Goal: Task Accomplishment & Management: Manage account settings

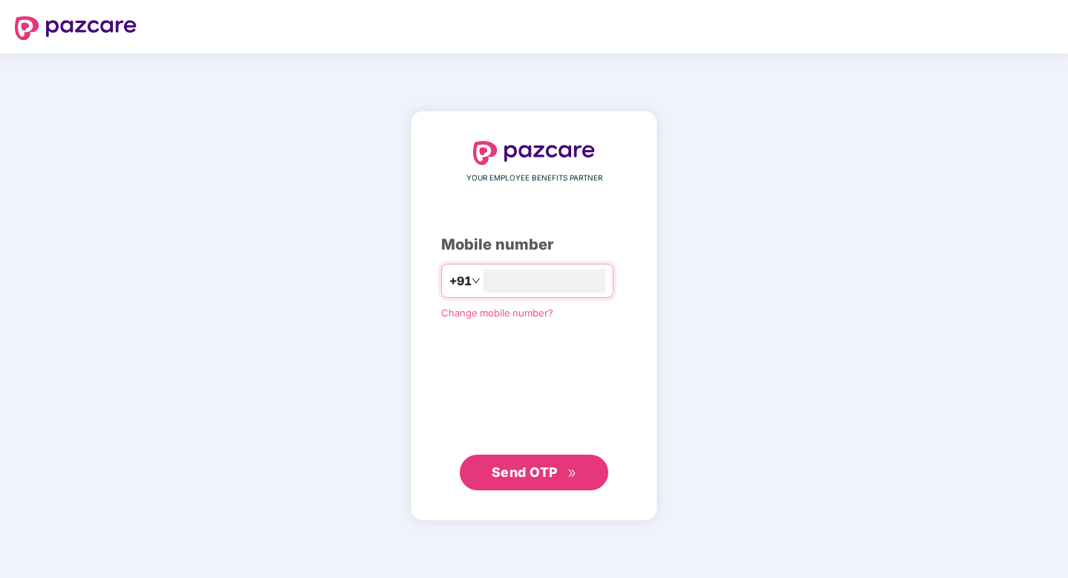
type input "**********"
click at [541, 488] on button "Send OTP" at bounding box center [534, 473] width 149 height 36
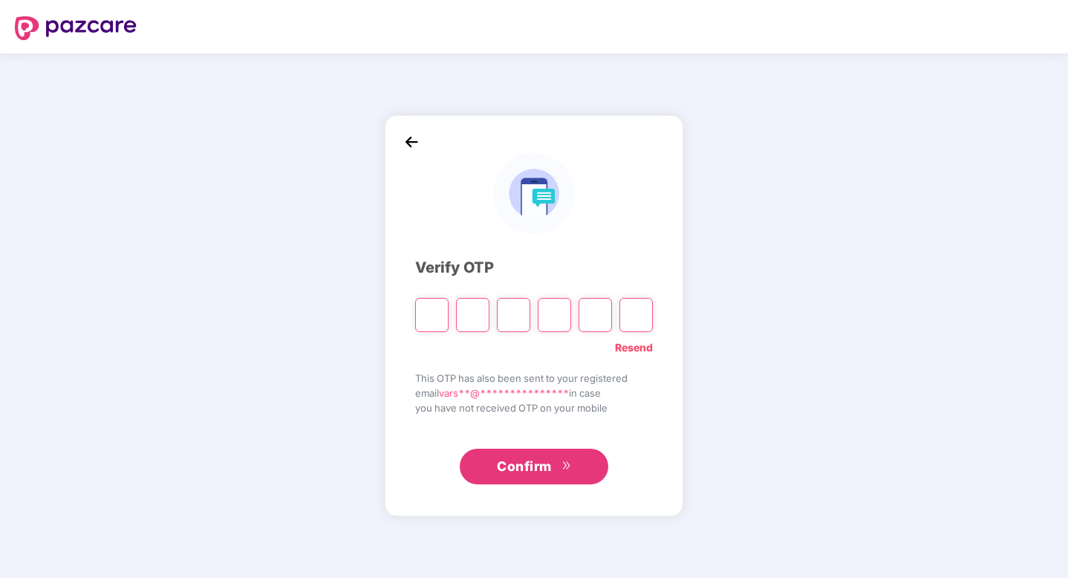
type input "*"
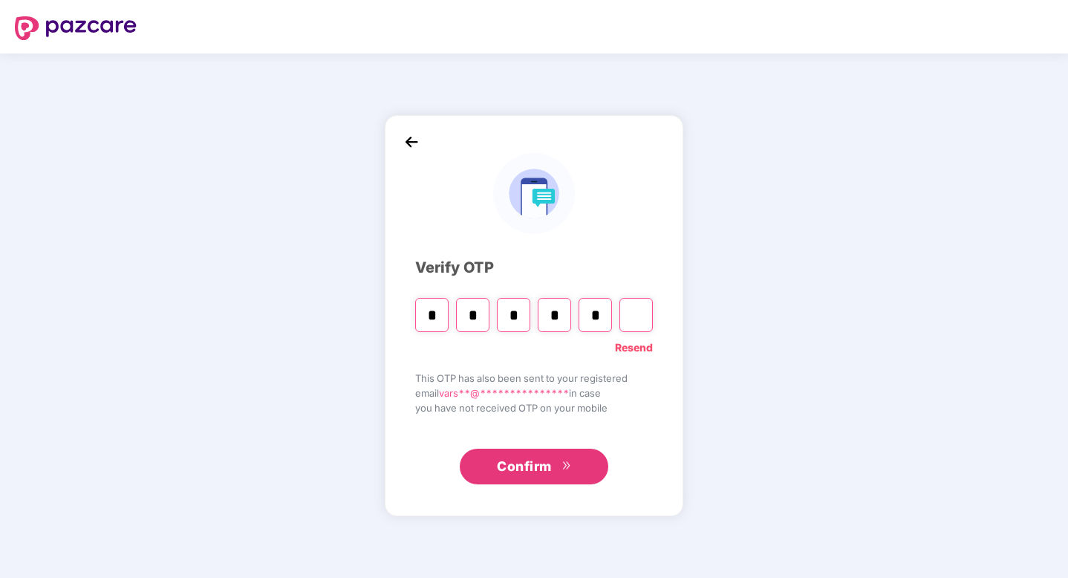
type input "*"
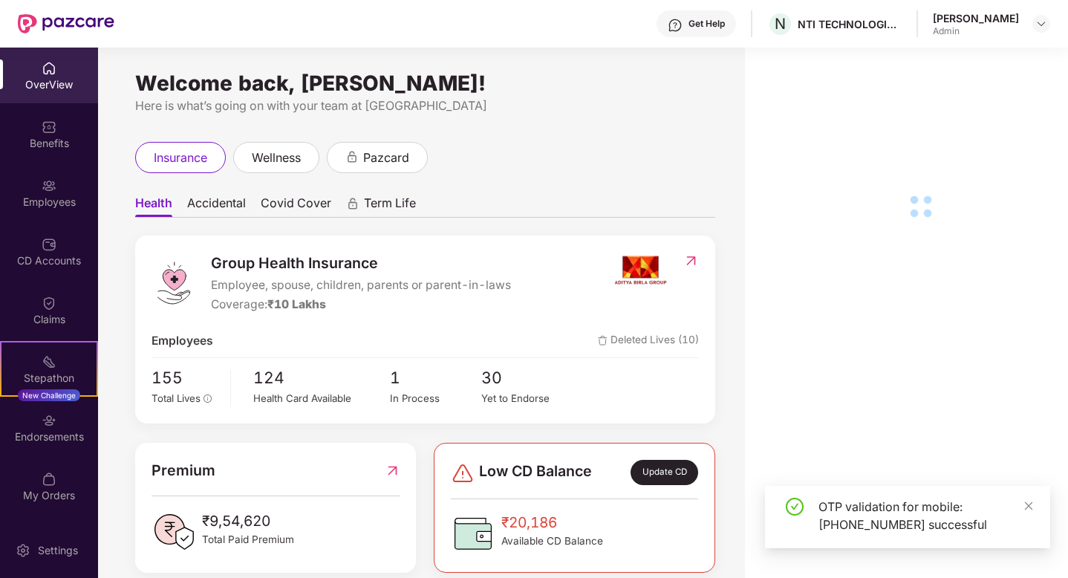
drag, startPoint x: 82, startPoint y: 135, endPoint x: 63, endPoint y: 198, distance: 65.3
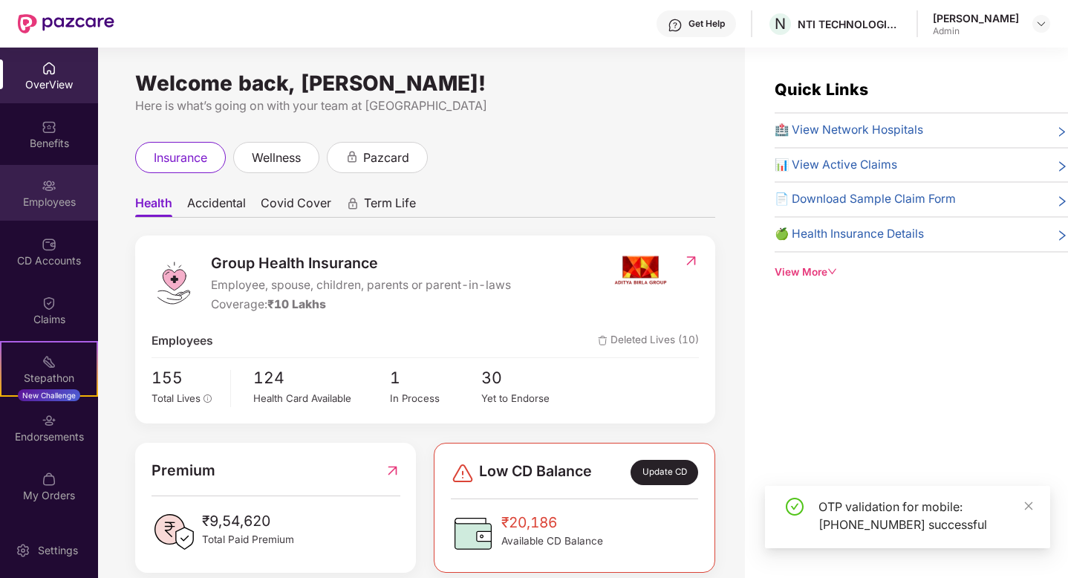
click at [68, 202] on div "Employees" at bounding box center [49, 202] width 98 height 15
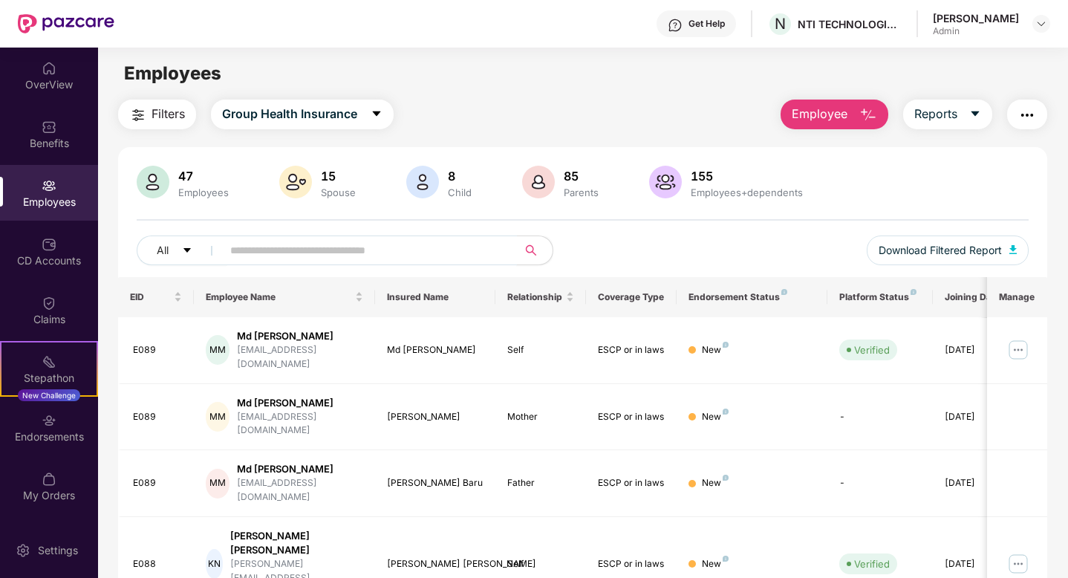
click at [432, 257] on input "text" at bounding box center [363, 250] width 267 height 22
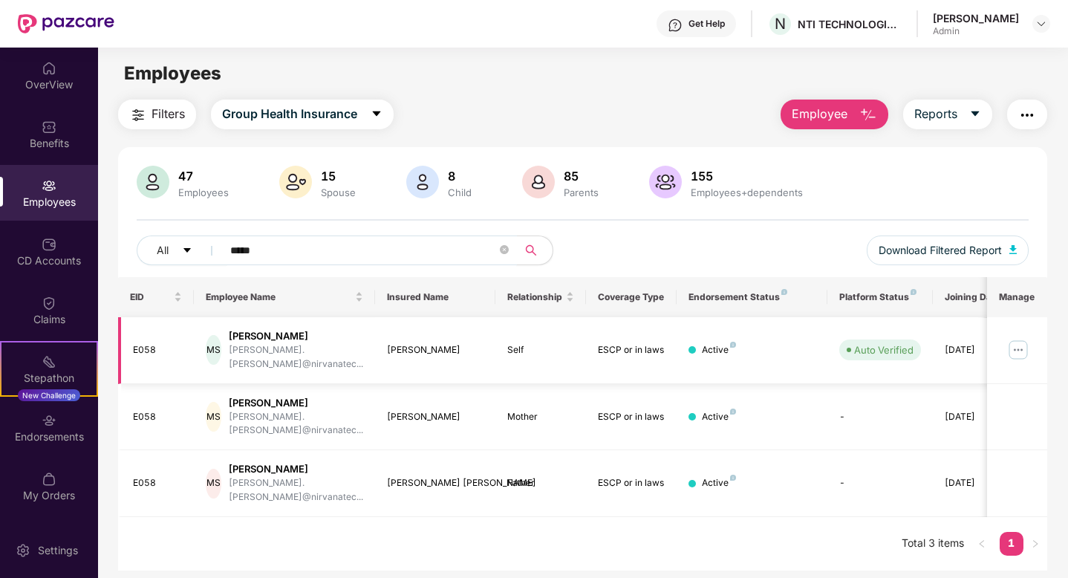
type input "*****"
click at [1015, 345] on img at bounding box center [1018, 350] width 24 height 24
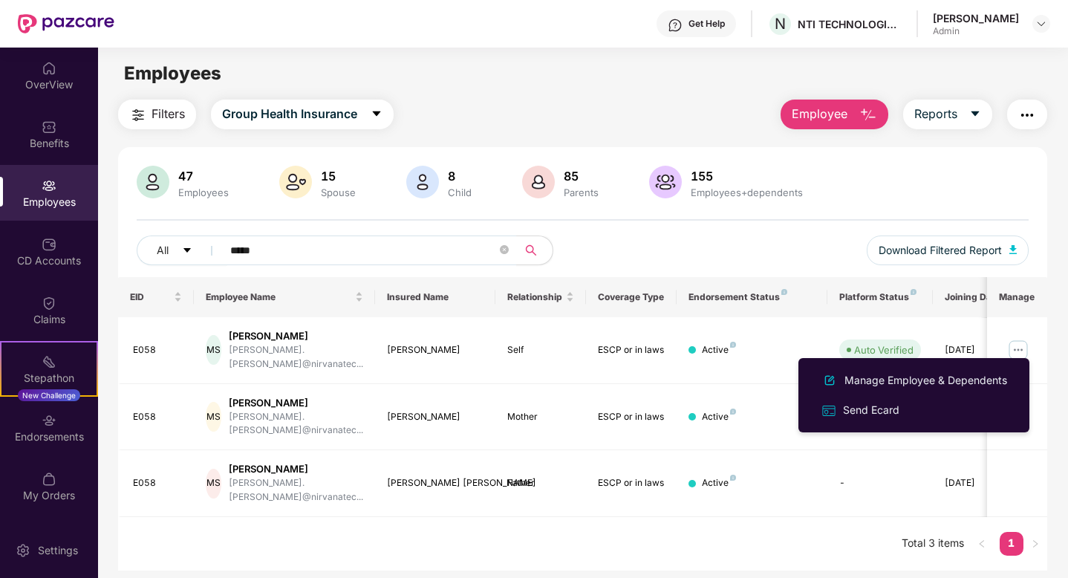
click at [888, 544] on main "Employees Filters Group Health Insurance Employee Reports 47 Employees 15 Spous…" at bounding box center [582, 337] width 969 height 578
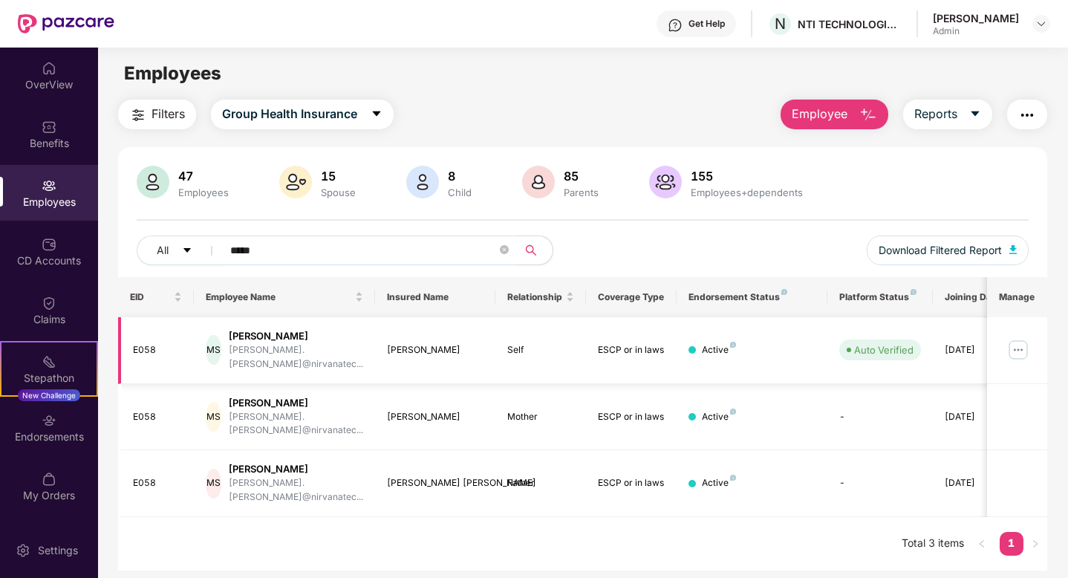
click at [732, 347] on div "Active" at bounding box center [719, 350] width 34 height 14
click at [703, 345] on div "Active" at bounding box center [719, 350] width 34 height 14
click at [157, 333] on td "E058" at bounding box center [156, 350] width 76 height 67
click at [207, 340] on div "MS" at bounding box center [214, 350] width 16 height 30
click at [221, 340] on div "MS" at bounding box center [214, 350] width 16 height 30
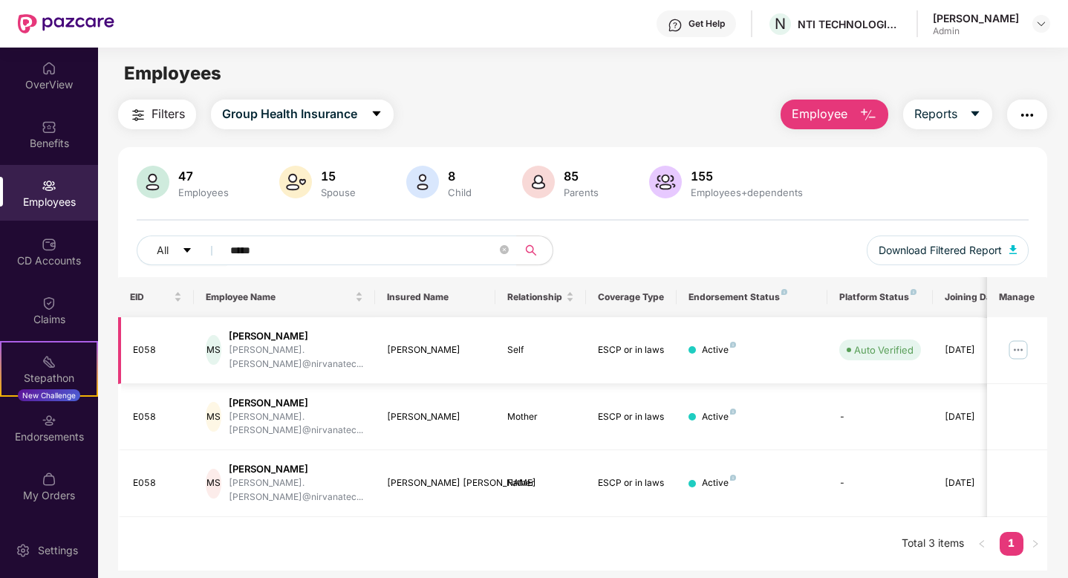
click at [1025, 348] on img at bounding box center [1018, 350] width 24 height 24
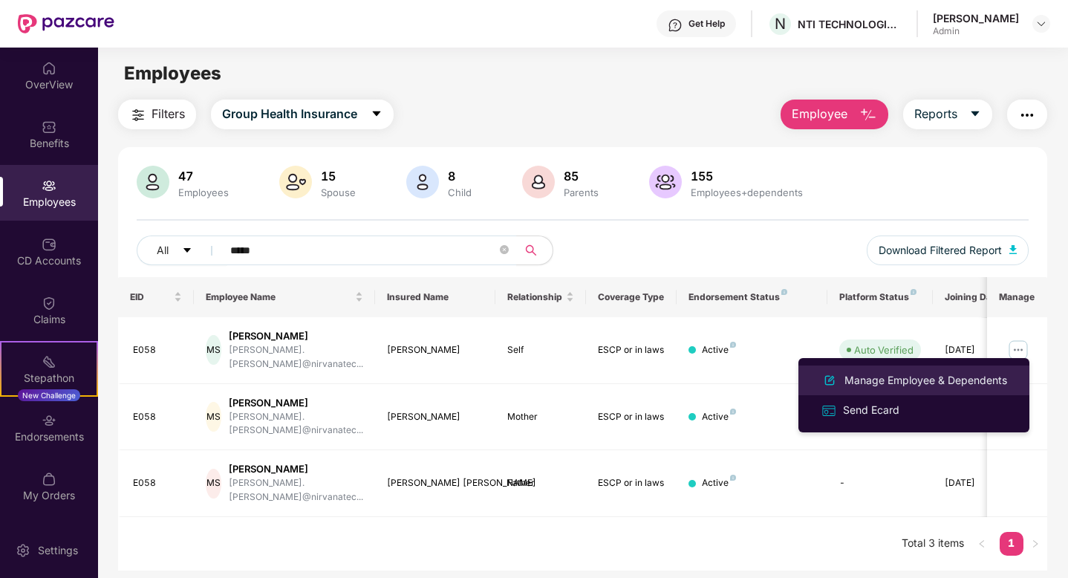
click at [894, 379] on div "Manage Employee & Dependents" at bounding box center [926, 380] width 169 height 16
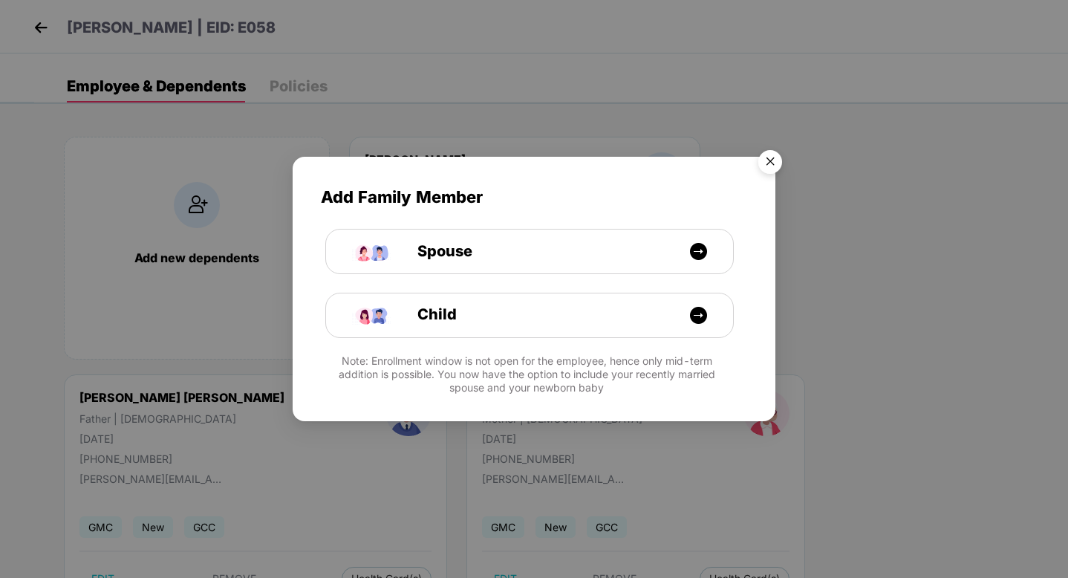
click at [766, 162] on img "Close" at bounding box center [770, 164] width 42 height 42
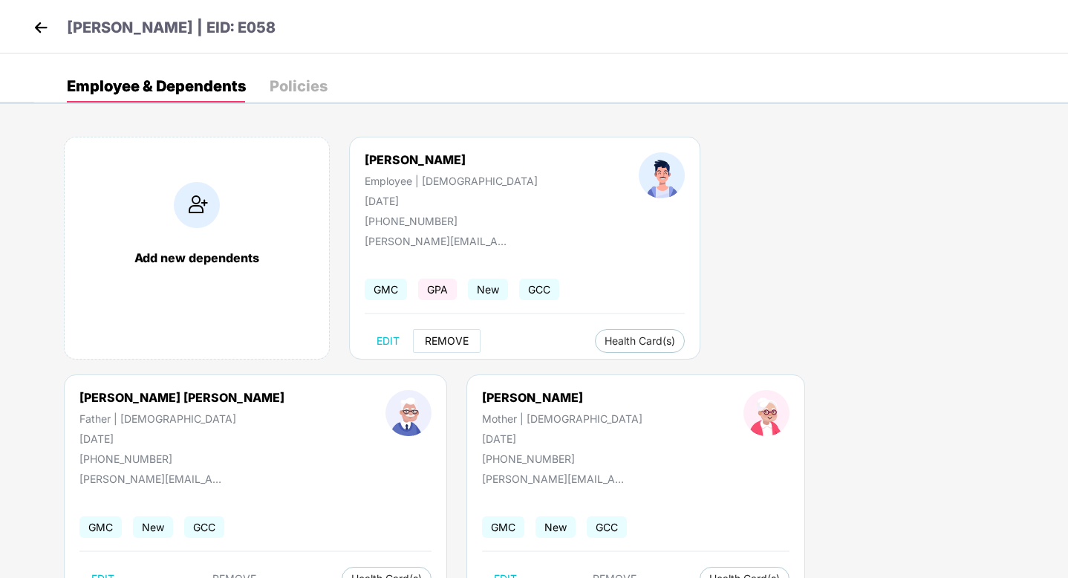
click at [437, 337] on span "REMOVE" at bounding box center [447, 341] width 44 height 12
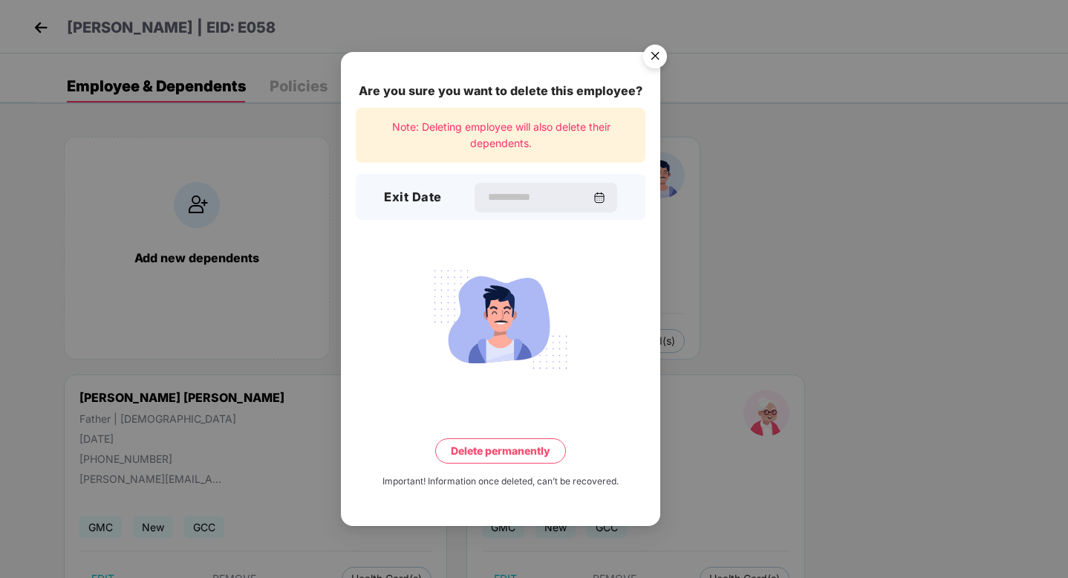
click at [568, 176] on div "Exit Date" at bounding box center [501, 197] width 290 height 46
click at [611, 194] on div at bounding box center [545, 198] width 144 height 30
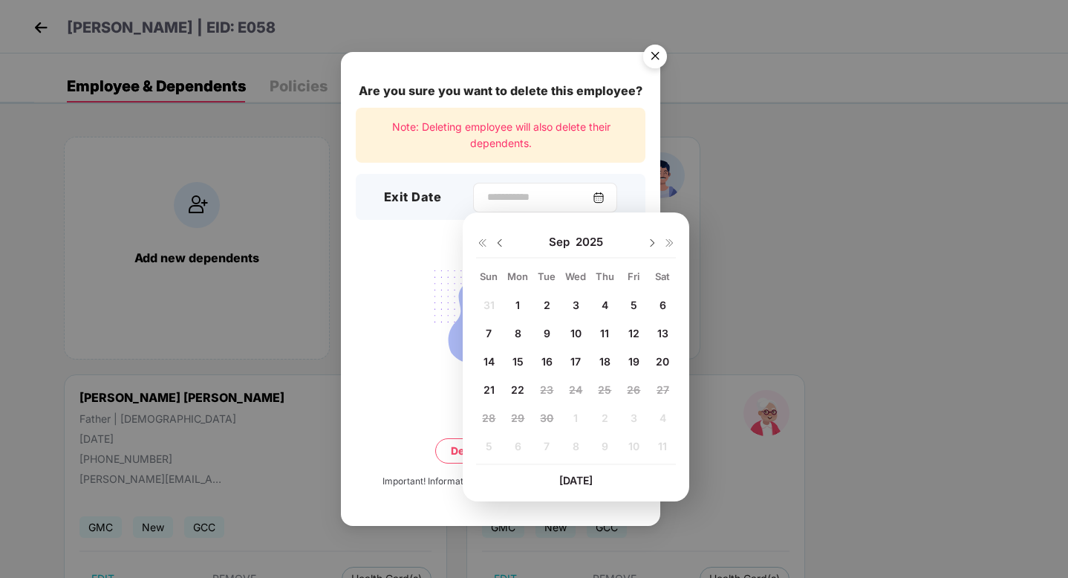
click at [602, 194] on img at bounding box center [599, 198] width 12 height 12
click at [494, 246] on img at bounding box center [500, 243] width 12 height 12
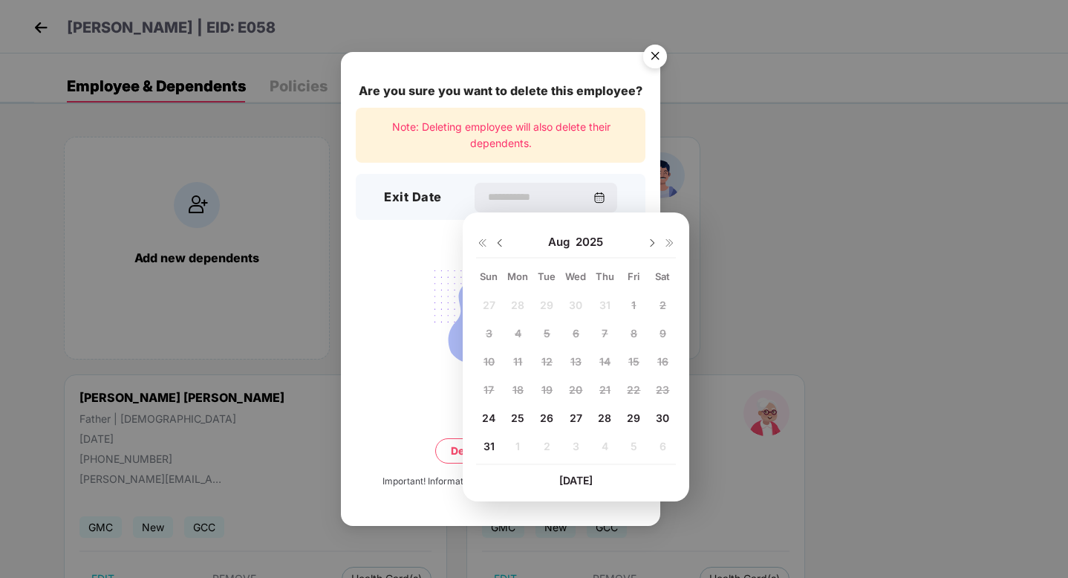
click at [544, 366] on div "27 28 29 30 31 1 2 3 4 5 6 7 8 9 10 11 12 13 14 15 16 17 18 19 20 21 22 23 24 2…" at bounding box center [576, 378] width 200 height 169
click at [544, 362] on div "27 28 29 30 31 1 2 3 4 5 6 7 8 9 10 11 12 13 14 15 16 17 18 19 20 21 22 23 24 2…" at bounding box center [576, 378] width 200 height 169
click at [492, 413] on span "24" at bounding box center [488, 417] width 13 height 13
type input "**********"
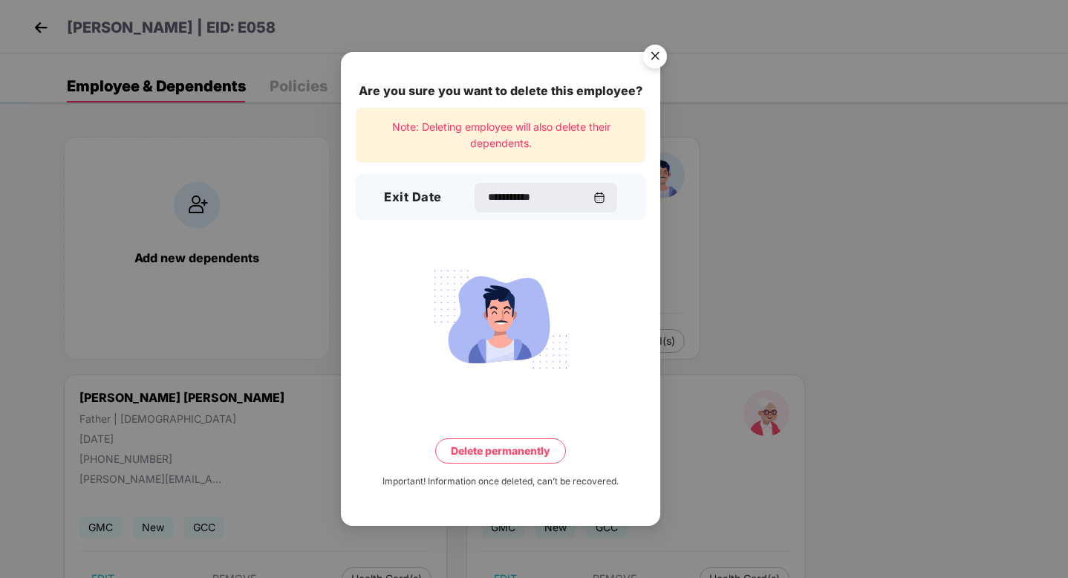
click at [536, 449] on button "Delete permanently" at bounding box center [500, 450] width 131 height 25
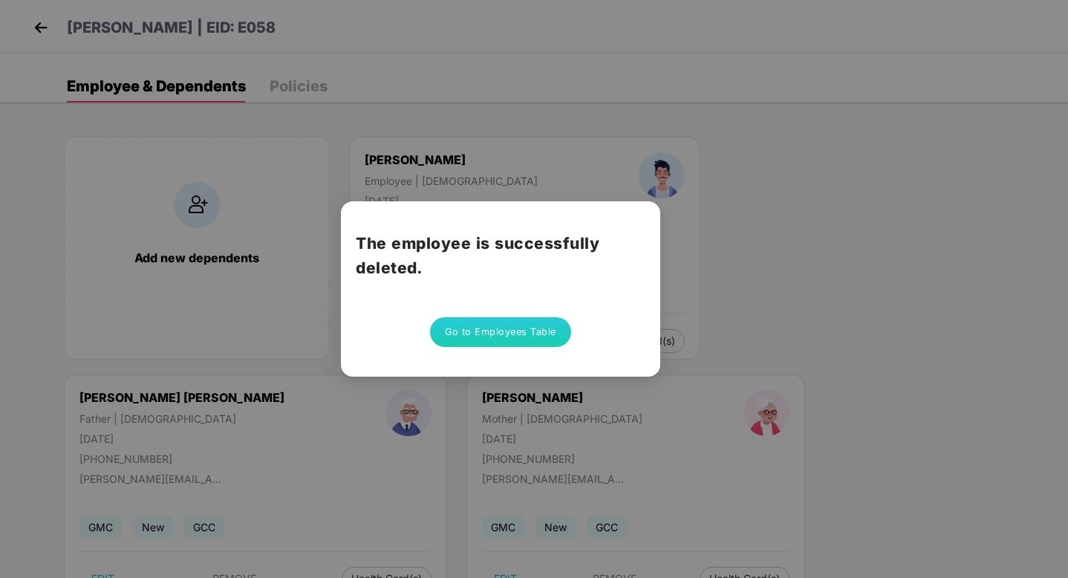
click at [512, 331] on button "Go to Employees Table" at bounding box center [500, 332] width 141 height 30
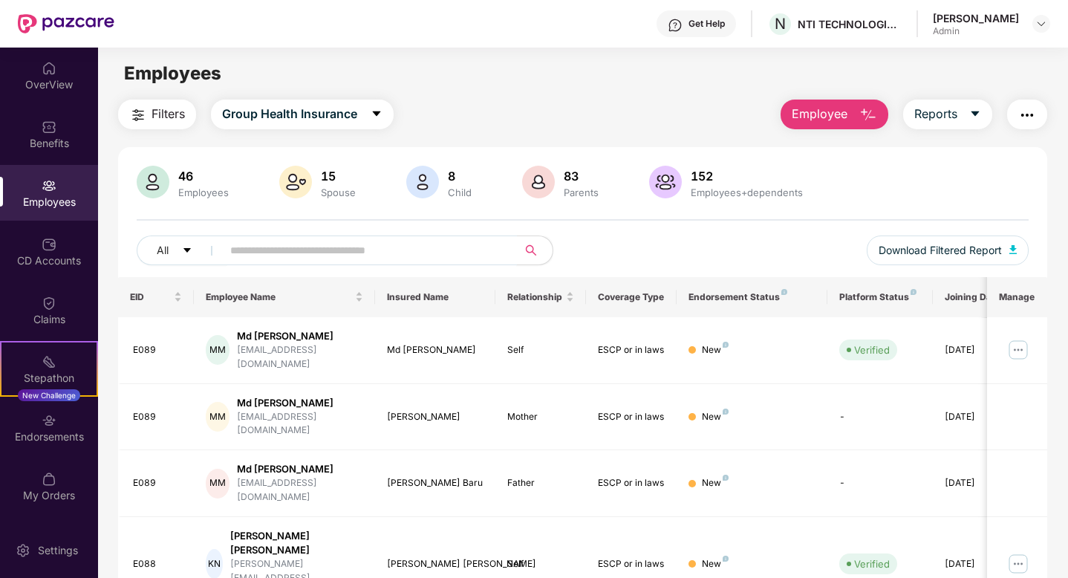
click at [437, 251] on input "text" at bounding box center [363, 250] width 267 height 22
click at [428, 244] on input "text" at bounding box center [363, 250] width 267 height 22
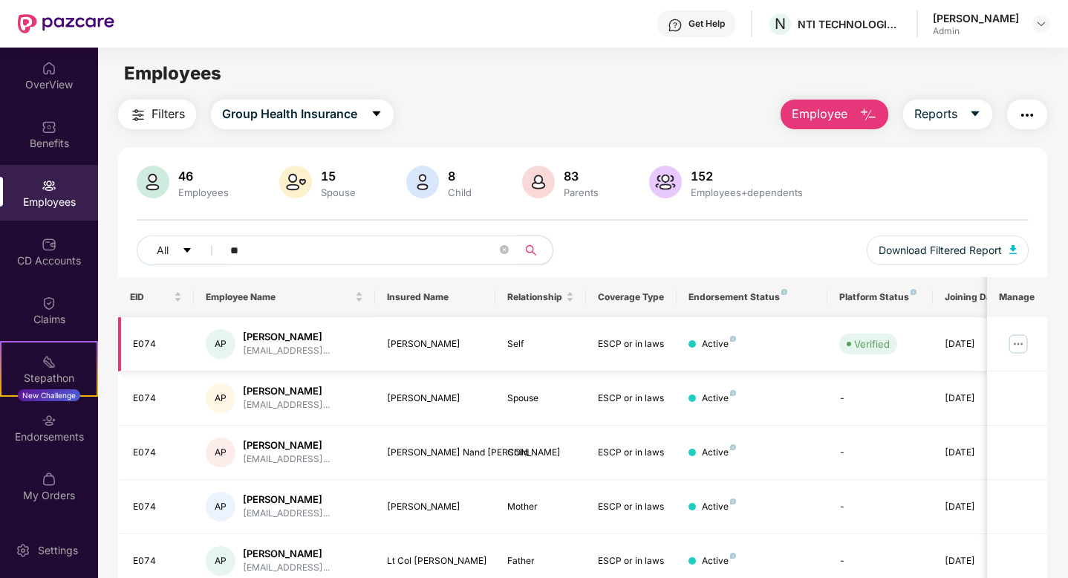
type input "*"
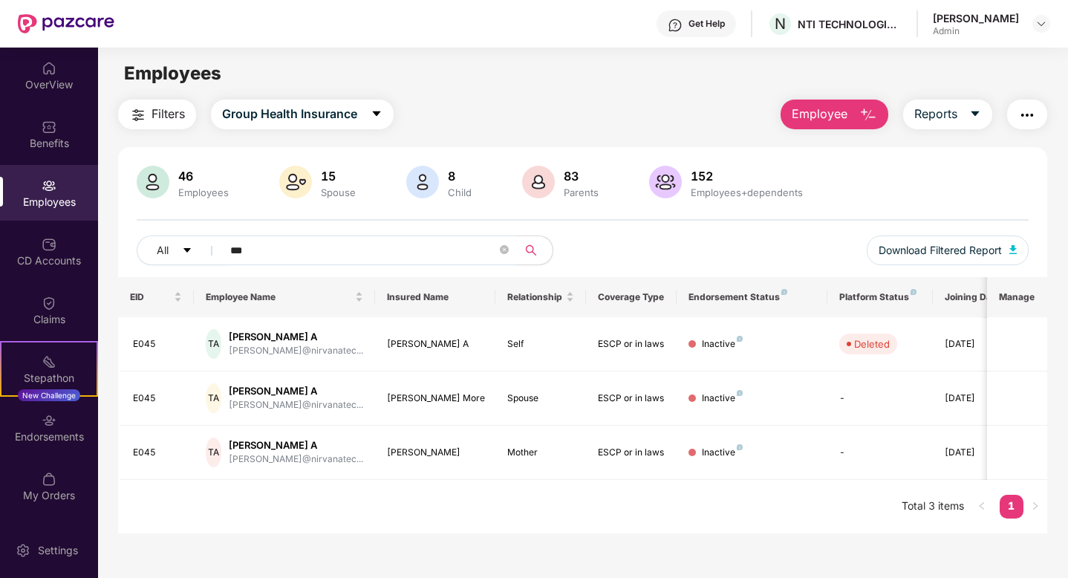
click at [379, 258] on input "***" at bounding box center [363, 250] width 267 height 22
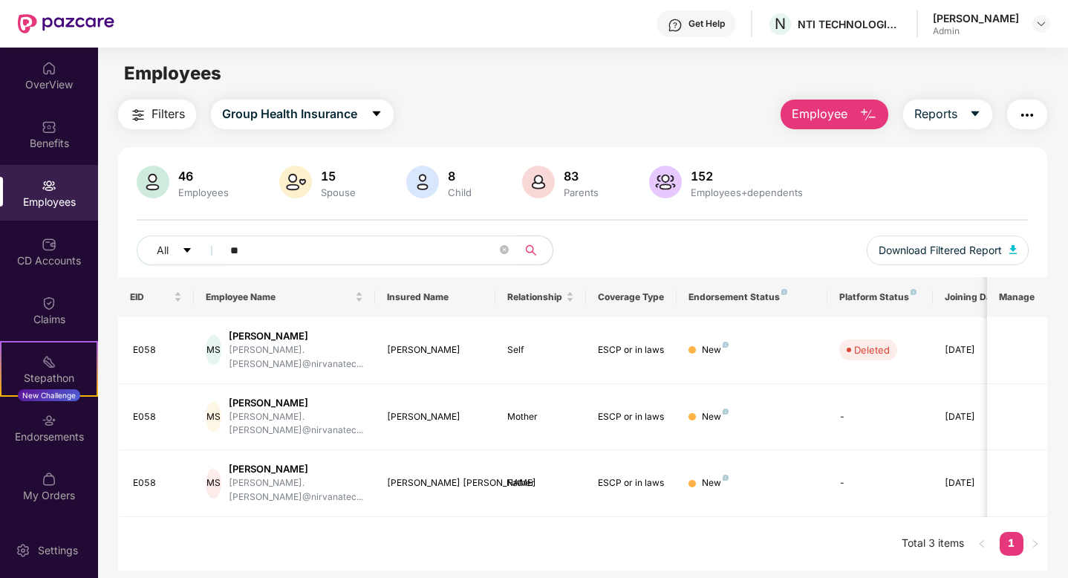
type input "*"
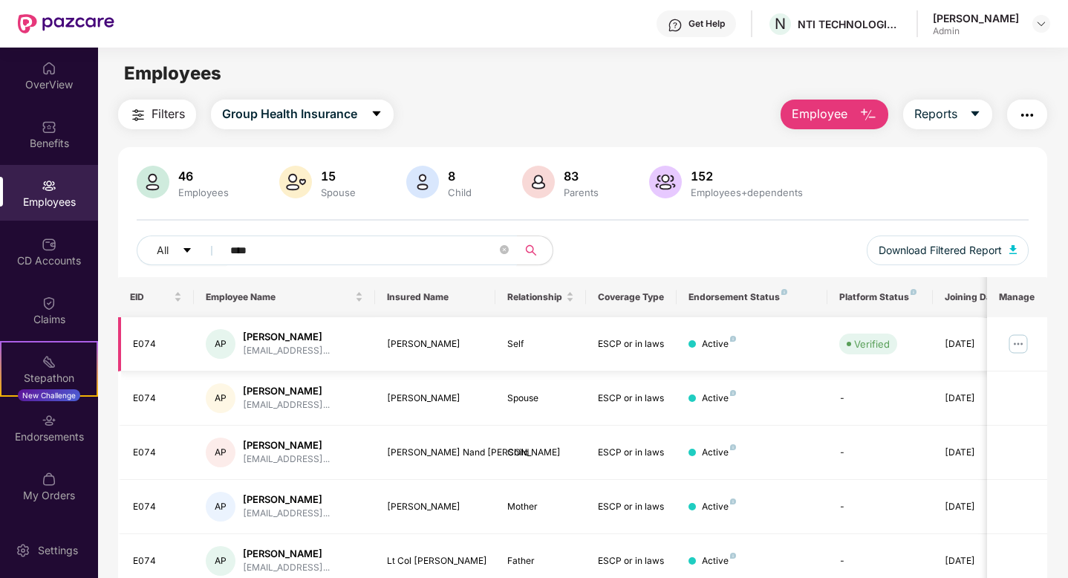
type input "****"
click at [1019, 342] on img at bounding box center [1018, 344] width 24 height 24
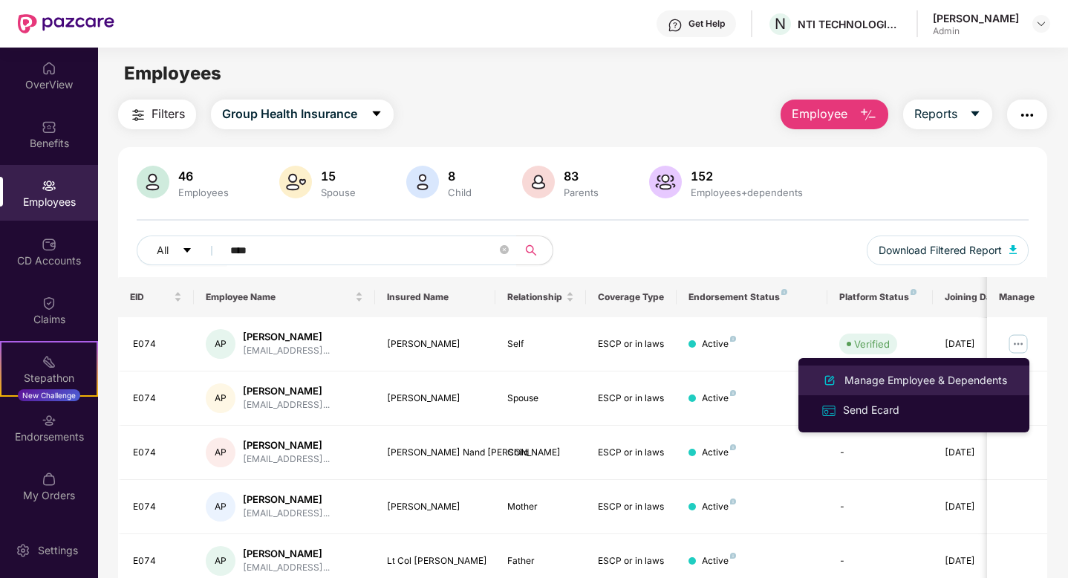
click at [937, 381] on div "Manage Employee & Dependents" at bounding box center [926, 380] width 169 height 16
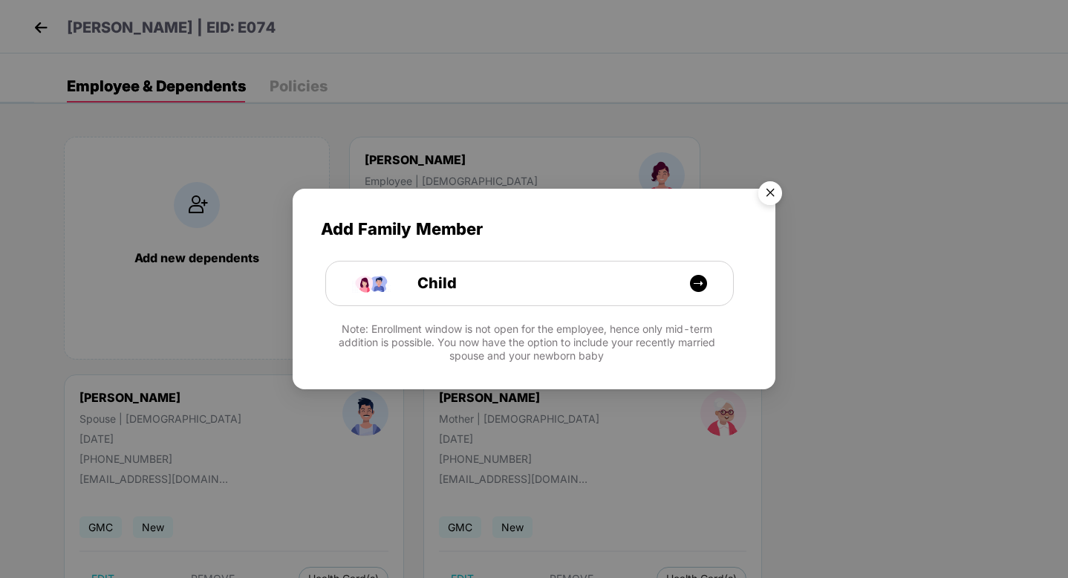
click at [773, 192] on img "Close" at bounding box center [770, 196] width 42 height 42
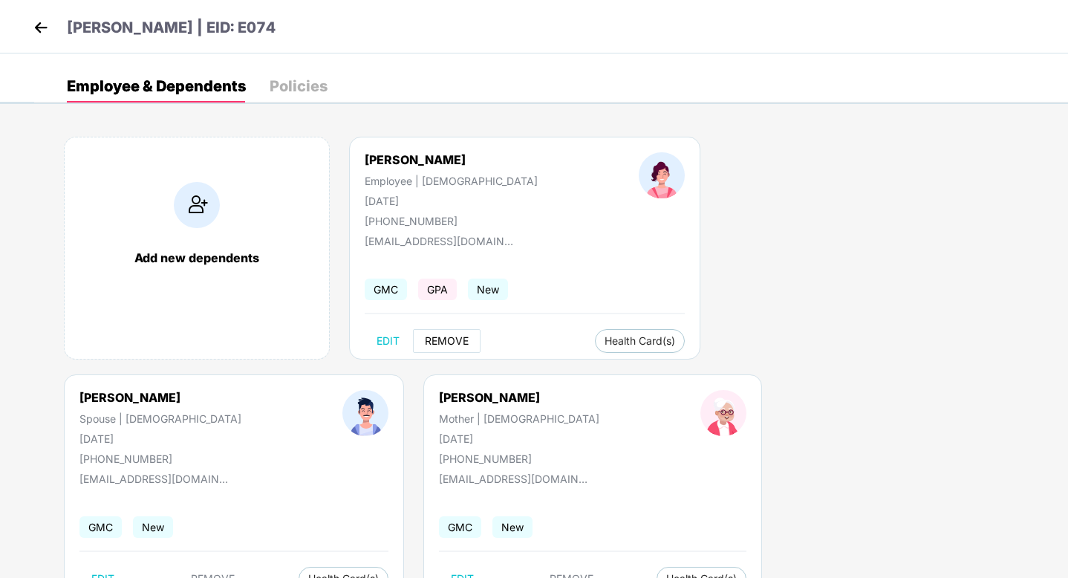
click at [452, 333] on button "REMOVE" at bounding box center [447, 341] width 68 height 24
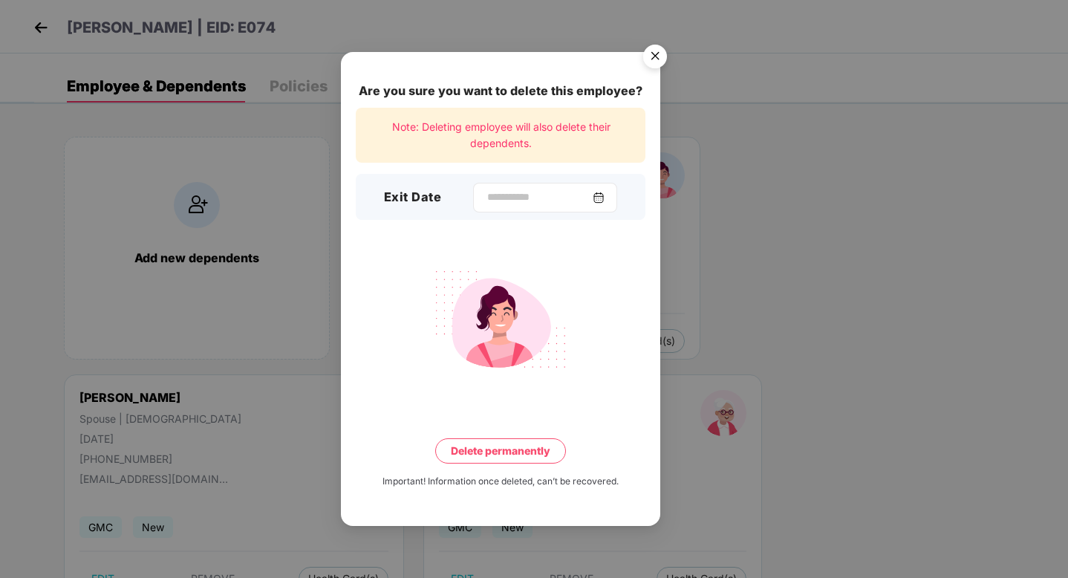
click at [492, 186] on div at bounding box center [545, 198] width 144 height 30
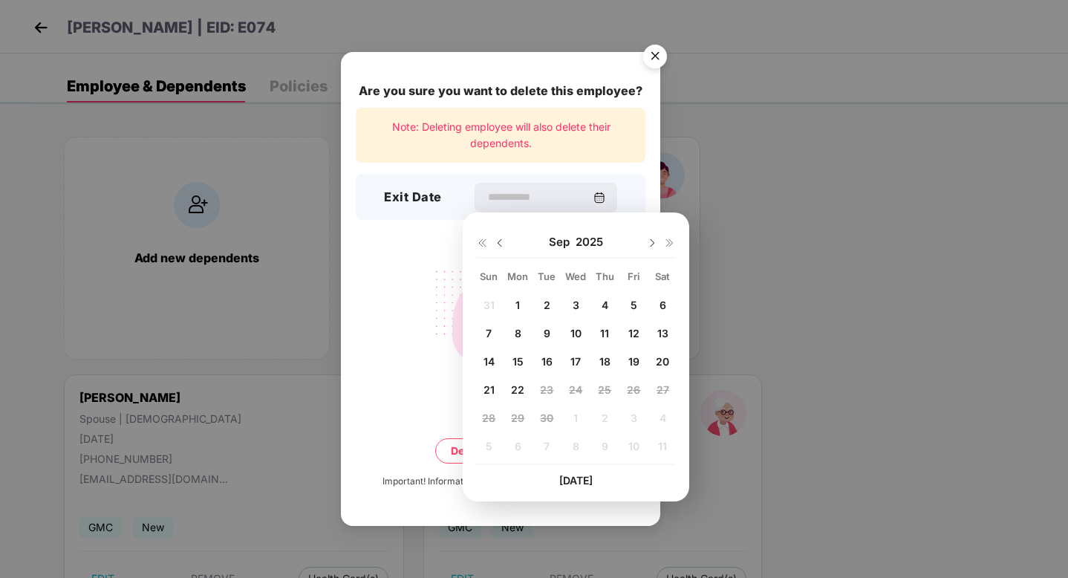
click at [579, 360] on span "17" at bounding box center [575, 361] width 10 height 13
type input "**********"
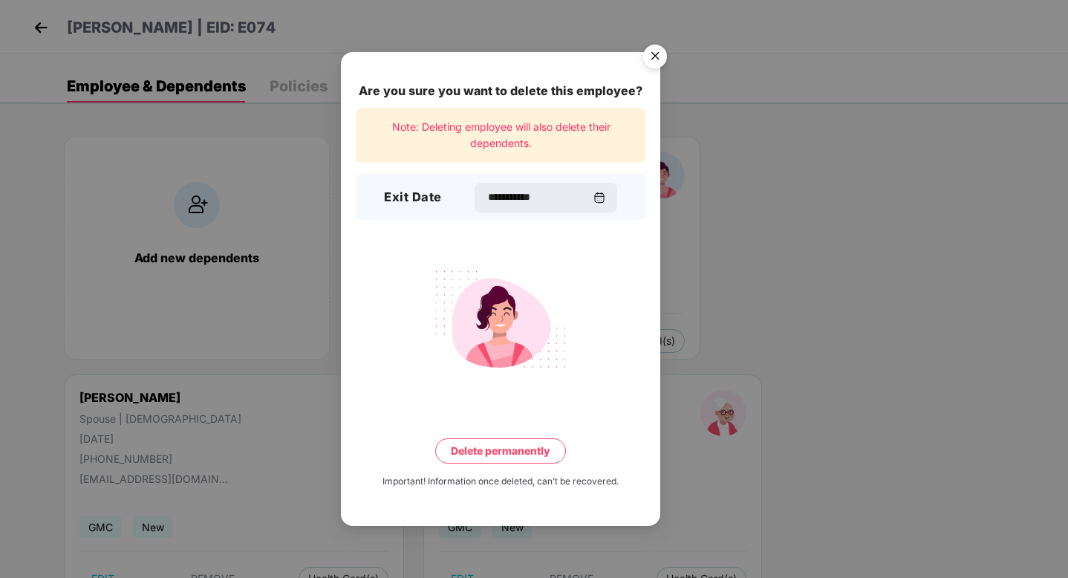
click at [497, 449] on button "Delete permanently" at bounding box center [500, 450] width 131 height 25
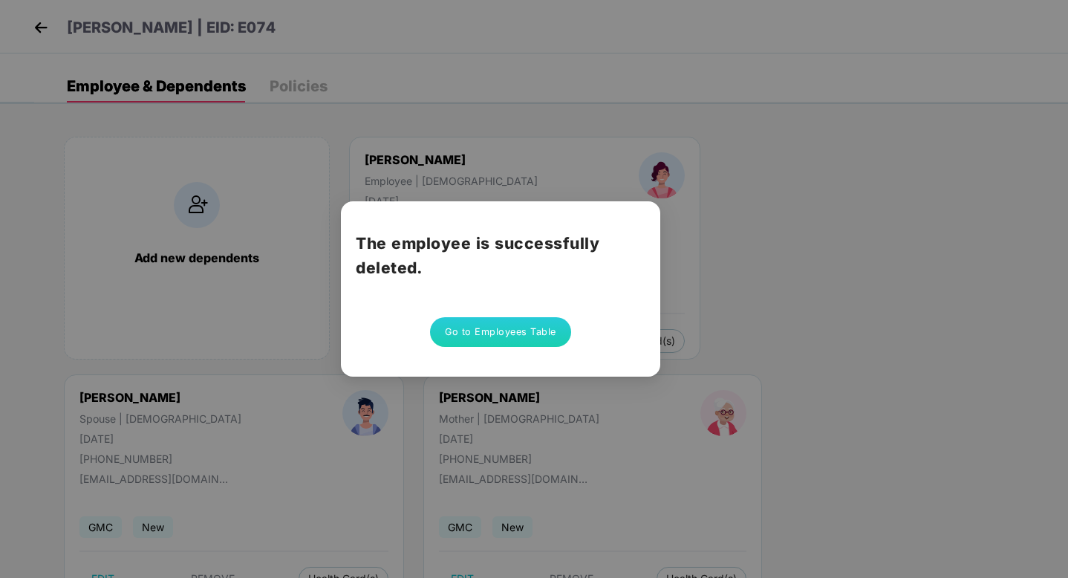
click at [490, 328] on button "Go to Employees Table" at bounding box center [500, 332] width 141 height 30
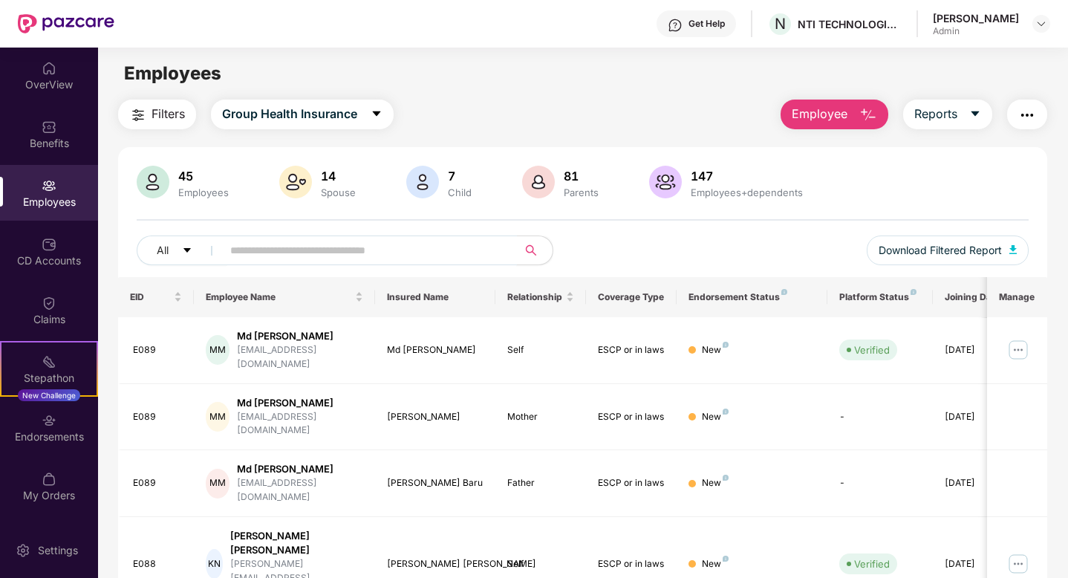
click at [374, 254] on input "text" at bounding box center [363, 250] width 267 height 22
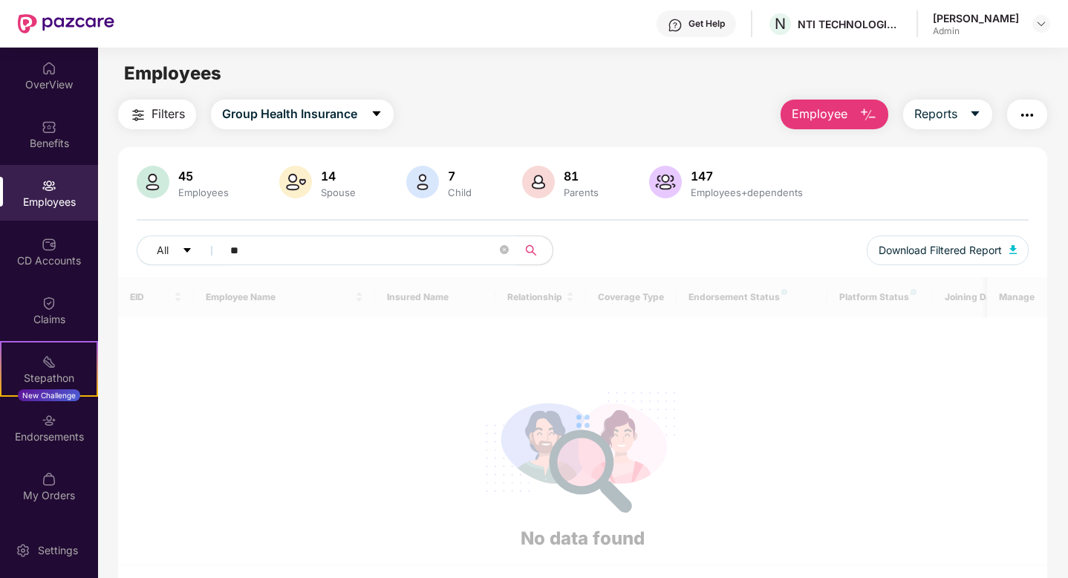
type input "*"
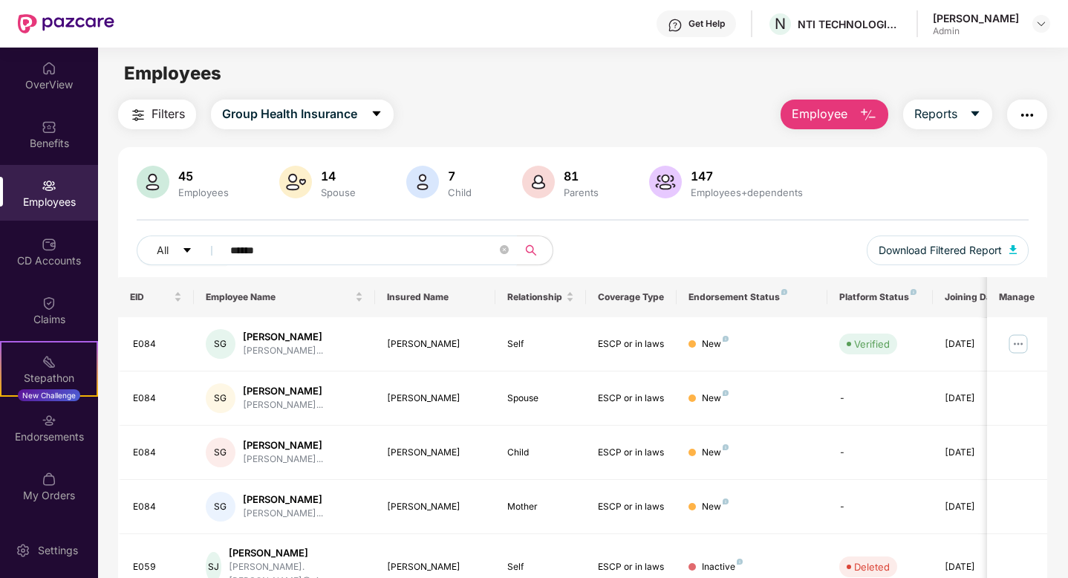
type input "******"
